Goal: Check status: Check status

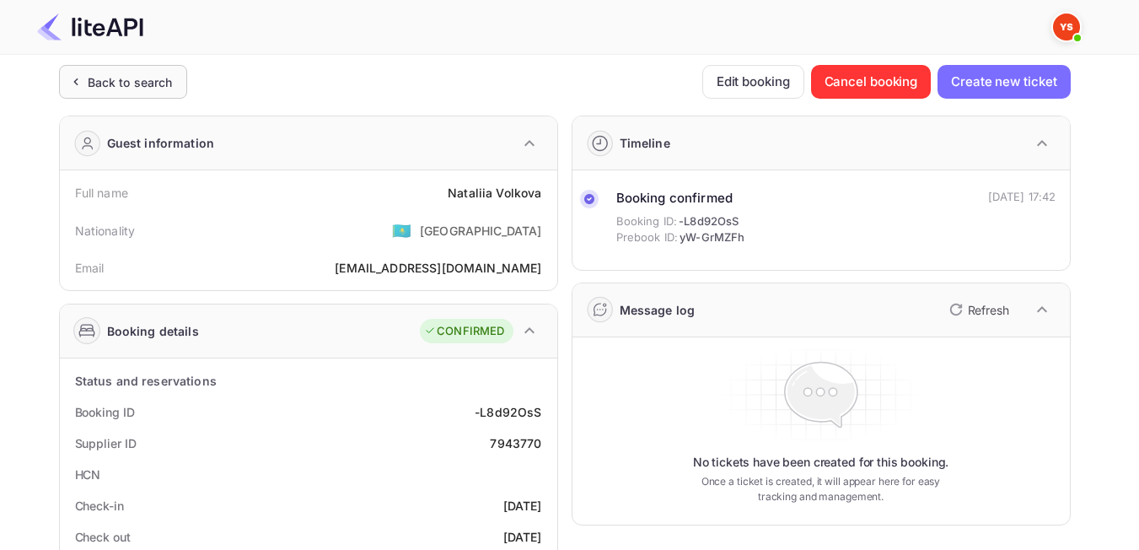
click at [142, 83] on div "Back to search" at bounding box center [130, 82] width 85 height 18
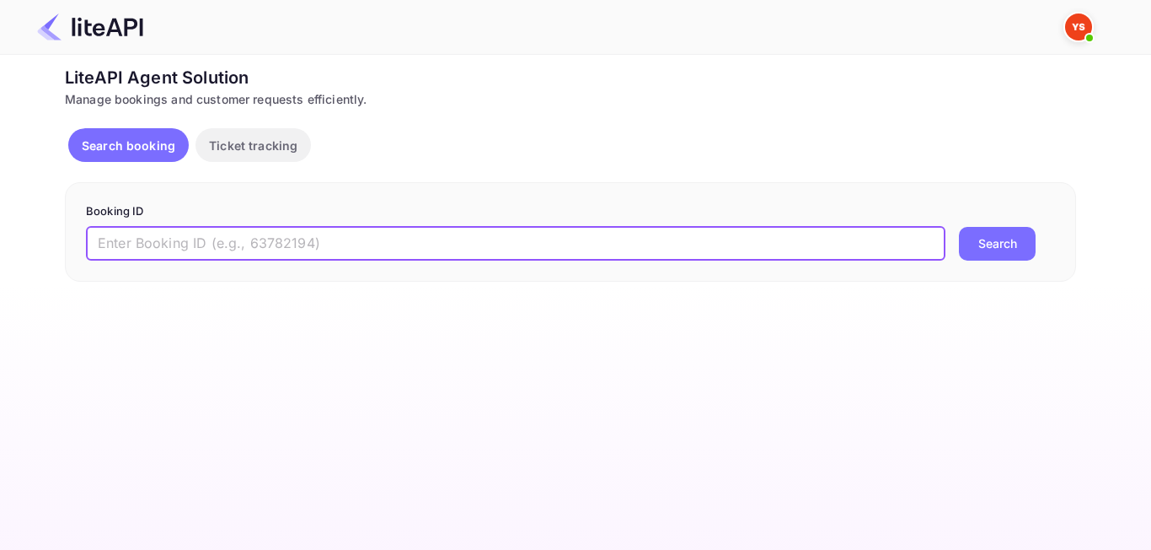
paste input "8812290"
click at [105, 239] on input "8812290" at bounding box center [516, 244] width 860 height 34
type input "8812290"
click at [998, 233] on button "Search" at bounding box center [997, 244] width 77 height 34
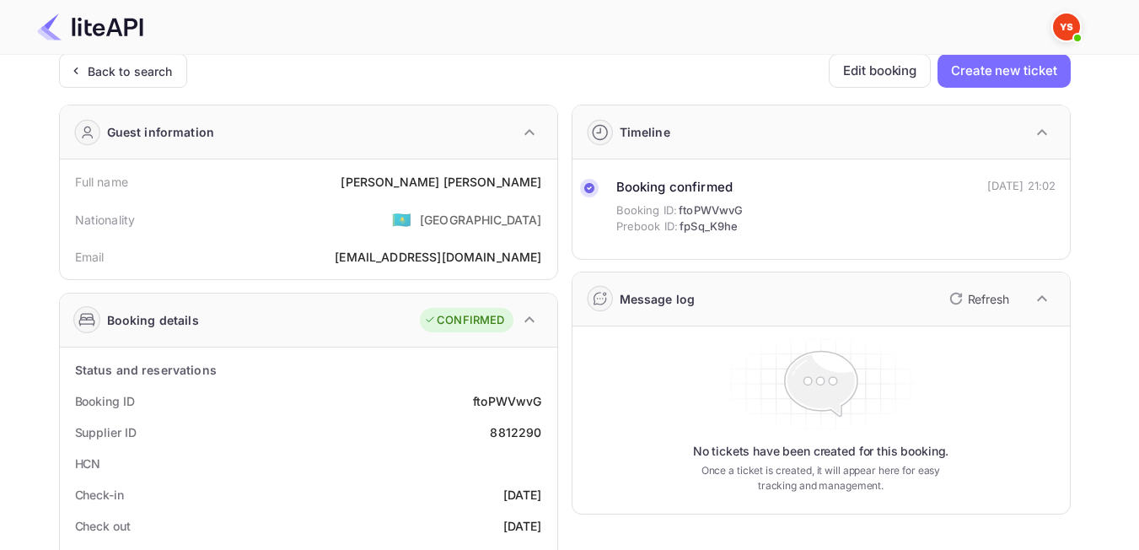
scroll to position [84, 0]
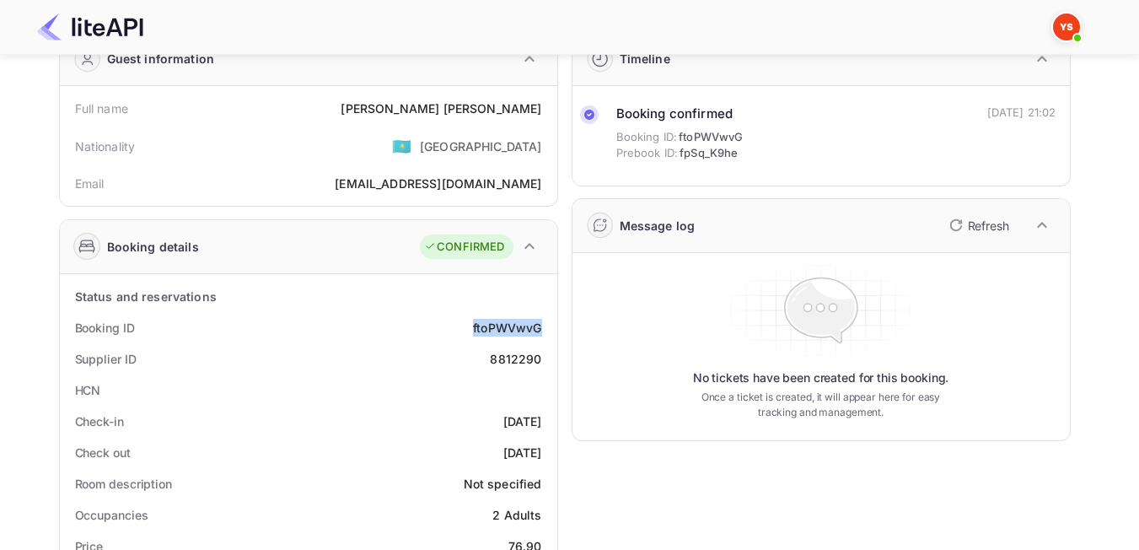
drag, startPoint x: 541, startPoint y: 327, endPoint x: 458, endPoint y: 325, distance: 83.5
click at [458, 325] on div "Booking ID ftoPWVwvG" at bounding box center [309, 327] width 484 height 31
copy div "ftoPWVwvG"
drag, startPoint x: 486, startPoint y: 354, endPoint x: 556, endPoint y: 355, distance: 70.8
click at [548, 369] on div "Supplier ID 8812290" at bounding box center [309, 358] width 484 height 31
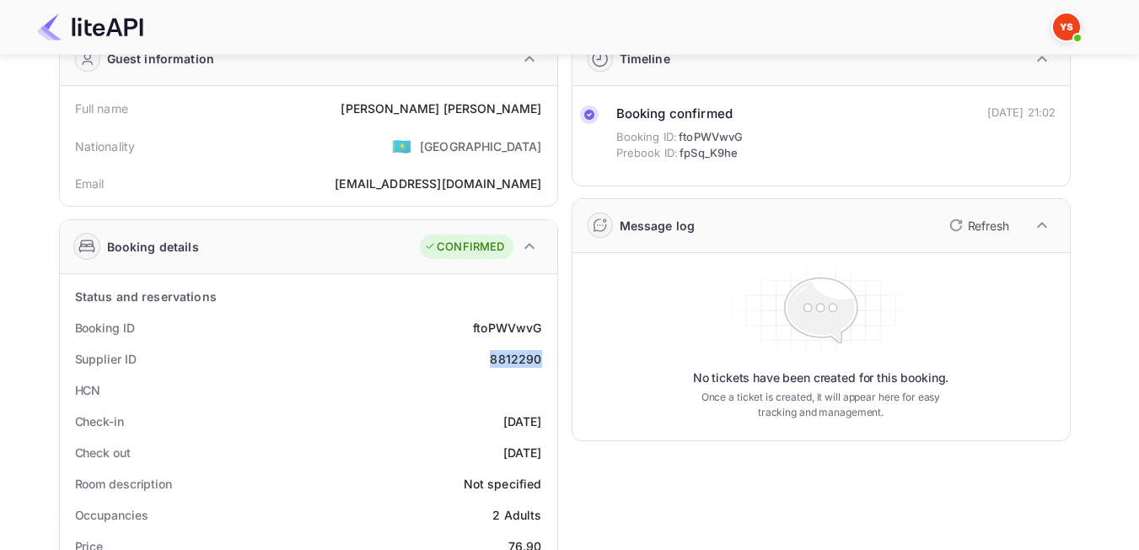
copy div "8812290"
drag, startPoint x: 442, startPoint y: 107, endPoint x: 547, endPoint y: 107, distance: 105.4
click at [547, 107] on div "Full name [PERSON_NAME]" at bounding box center [309, 108] width 484 height 31
copy div "[PERSON_NAME]"
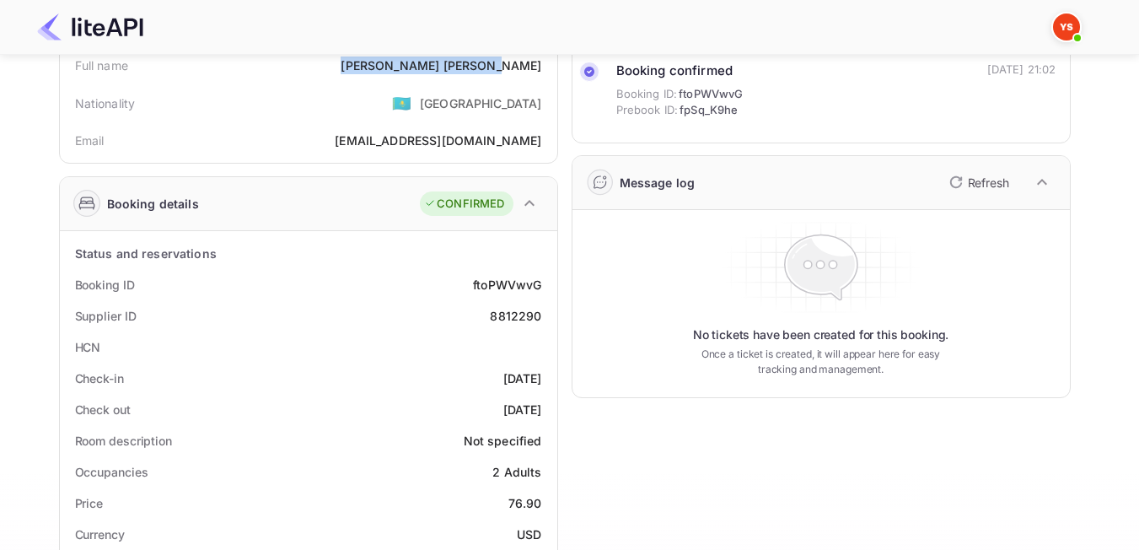
scroll to position [169, 0]
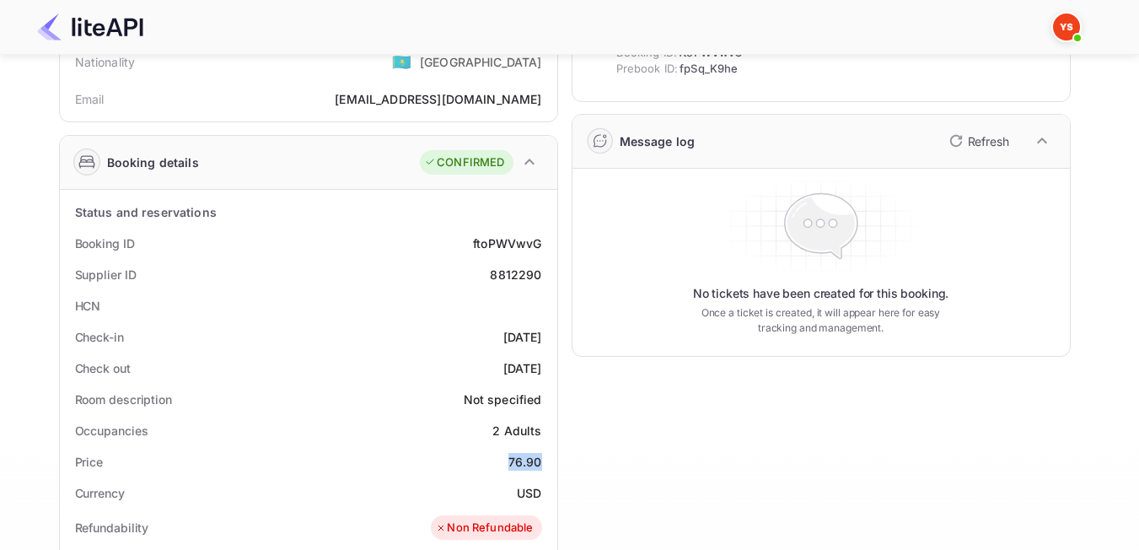
drag, startPoint x: 509, startPoint y: 463, endPoint x: 547, endPoint y: 459, distance: 38.1
click at [547, 459] on div "Price 76.90" at bounding box center [309, 461] width 484 height 31
copy div "76.90"
drag, startPoint x: 524, startPoint y: 494, endPoint x: 509, endPoint y: 492, distance: 15.3
click at [509, 492] on div "Currency USD" at bounding box center [309, 492] width 484 height 31
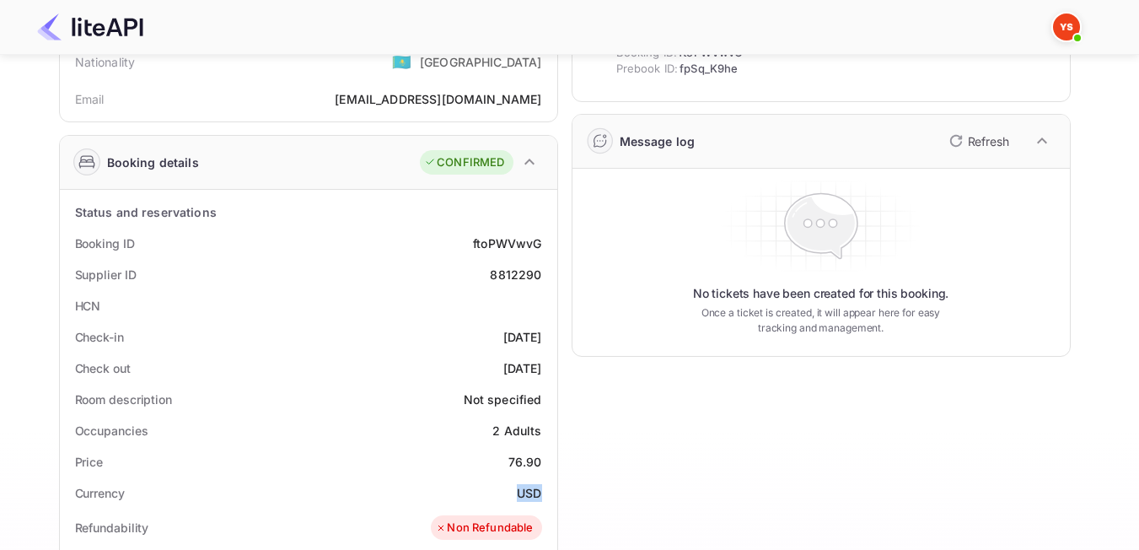
copy div "USD"
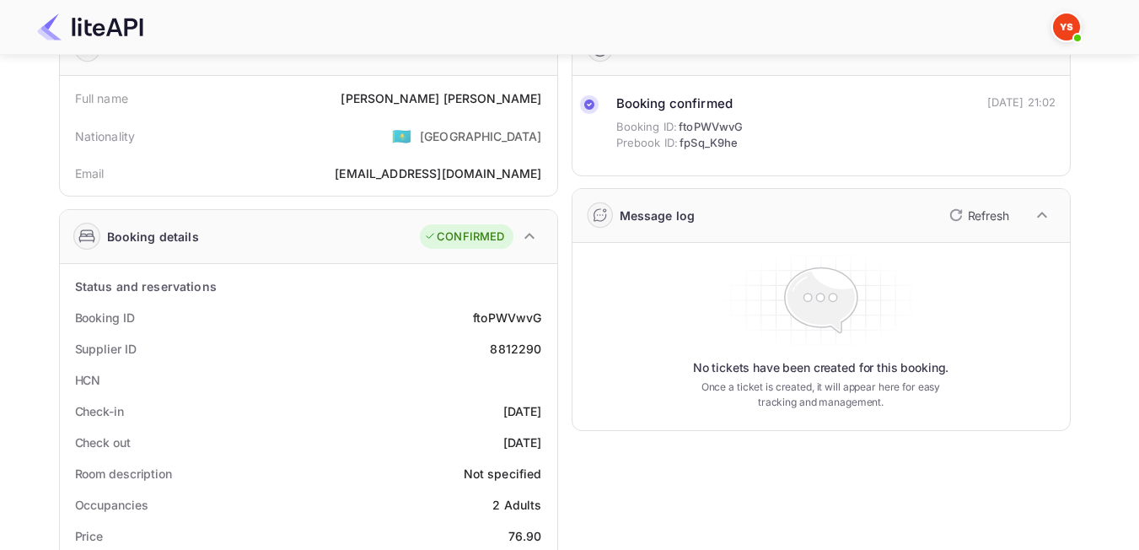
scroll to position [0, 0]
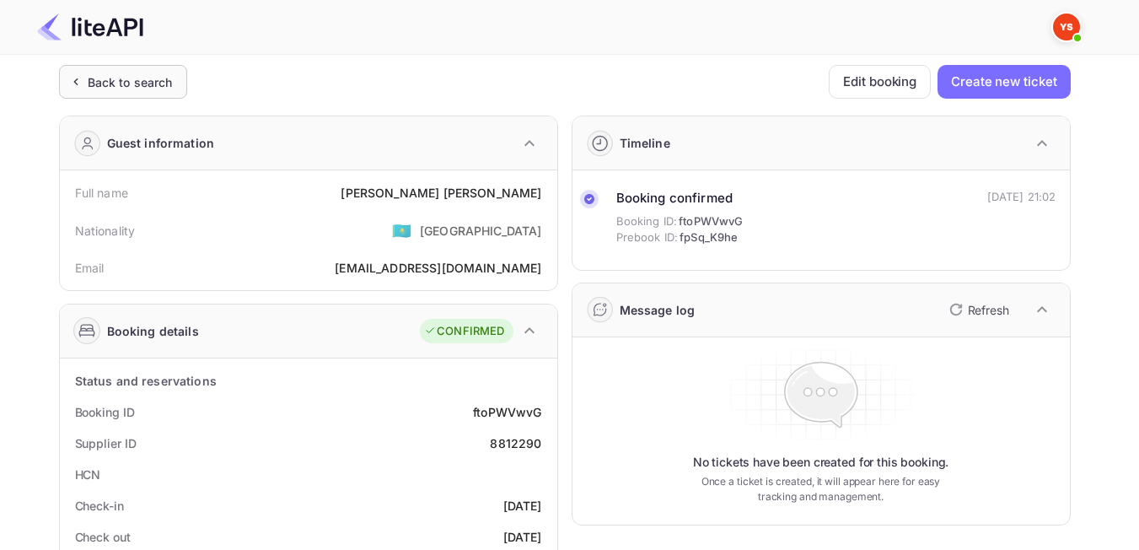
click at [99, 84] on div "Back to search" at bounding box center [130, 82] width 85 height 18
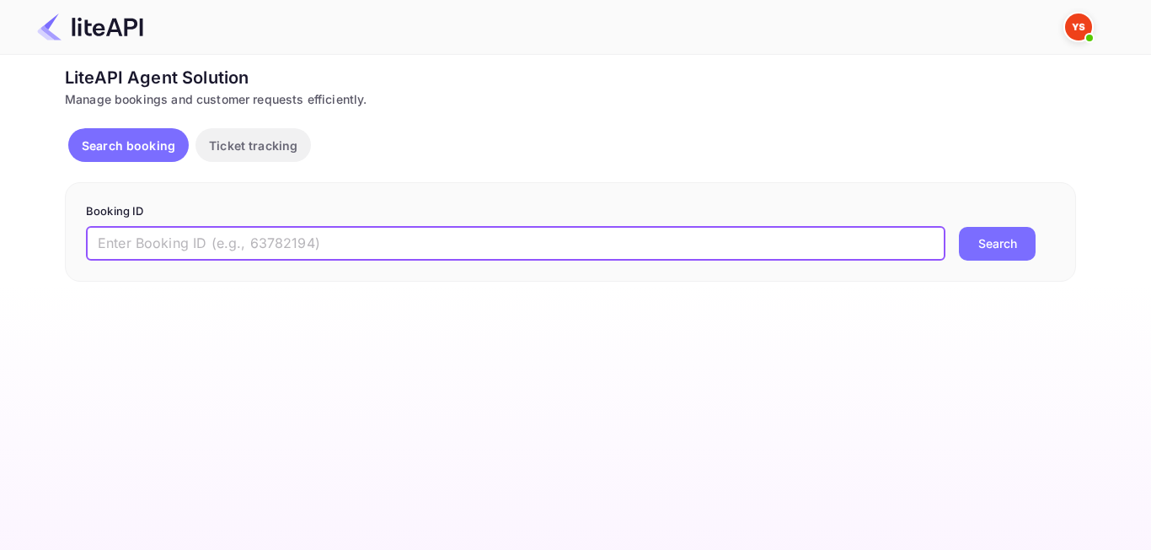
paste input "8825794"
type input "8825794"
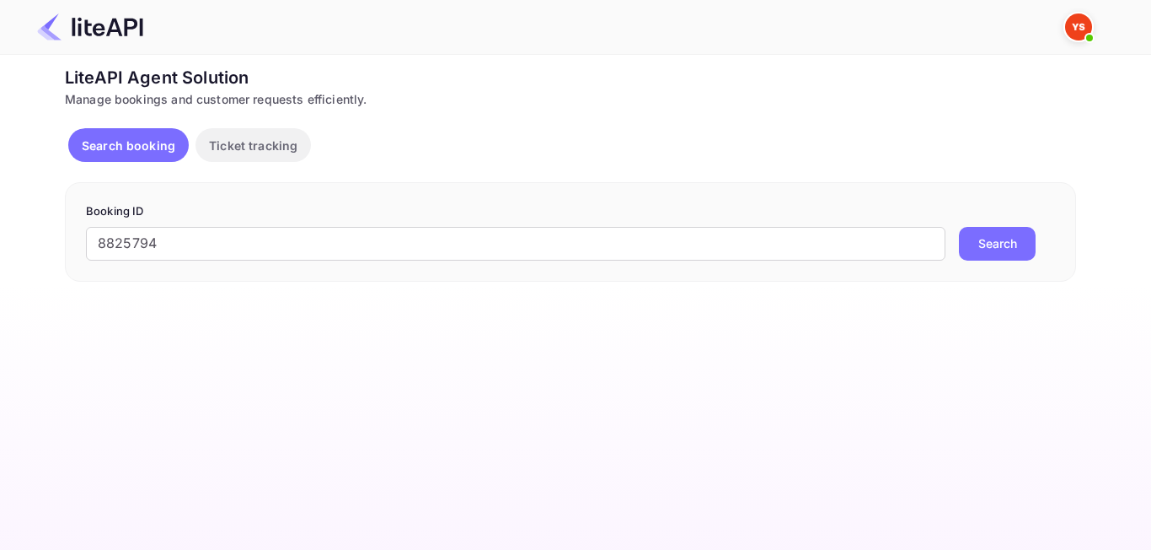
click at [1022, 239] on button "Search" at bounding box center [997, 244] width 77 height 34
